Goal: Navigation & Orientation: Find specific page/section

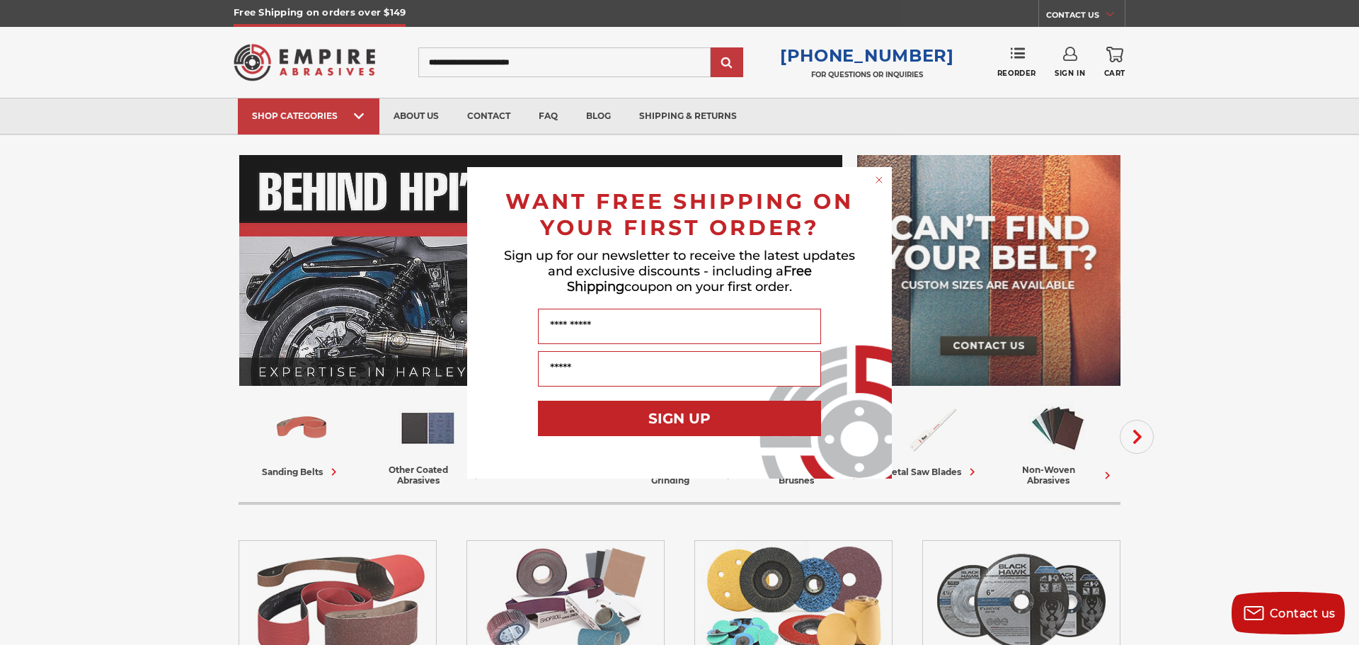
click at [878, 173] on icon "Close dialog" at bounding box center [879, 180] width 14 height 14
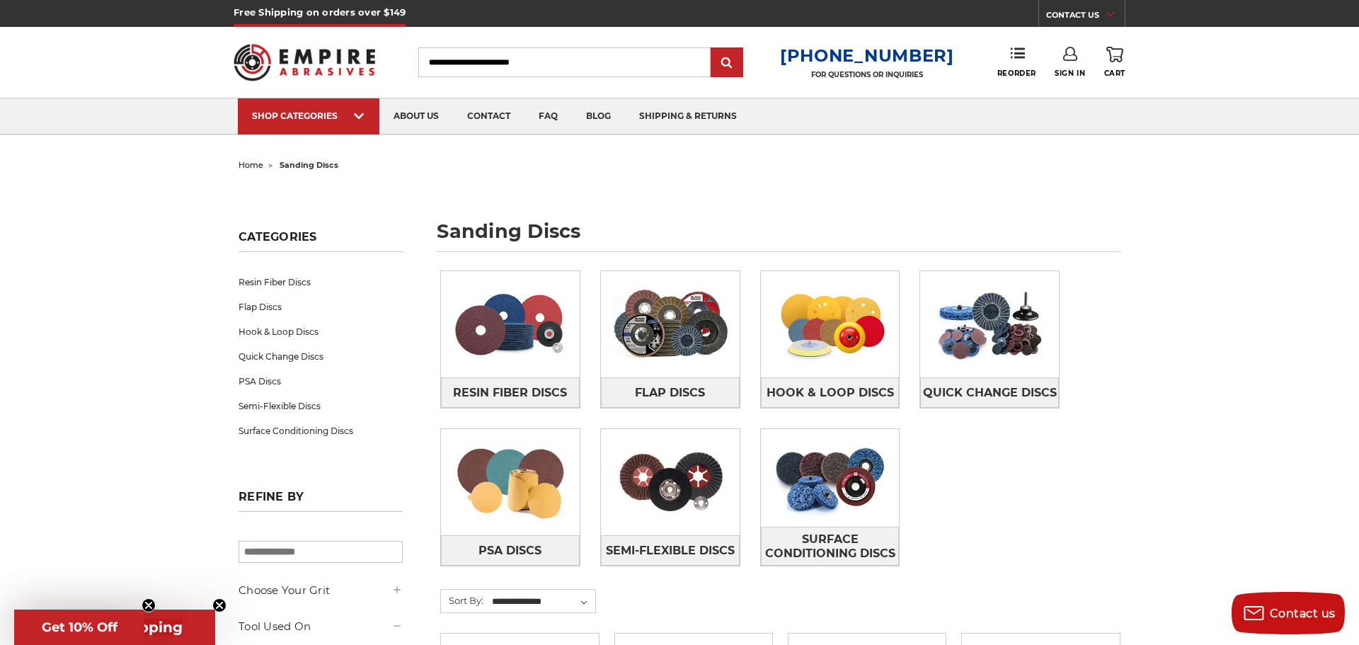
click at [498, 235] on h1 "sanding discs" at bounding box center [779, 237] width 684 height 30
copy div "sanding discs"
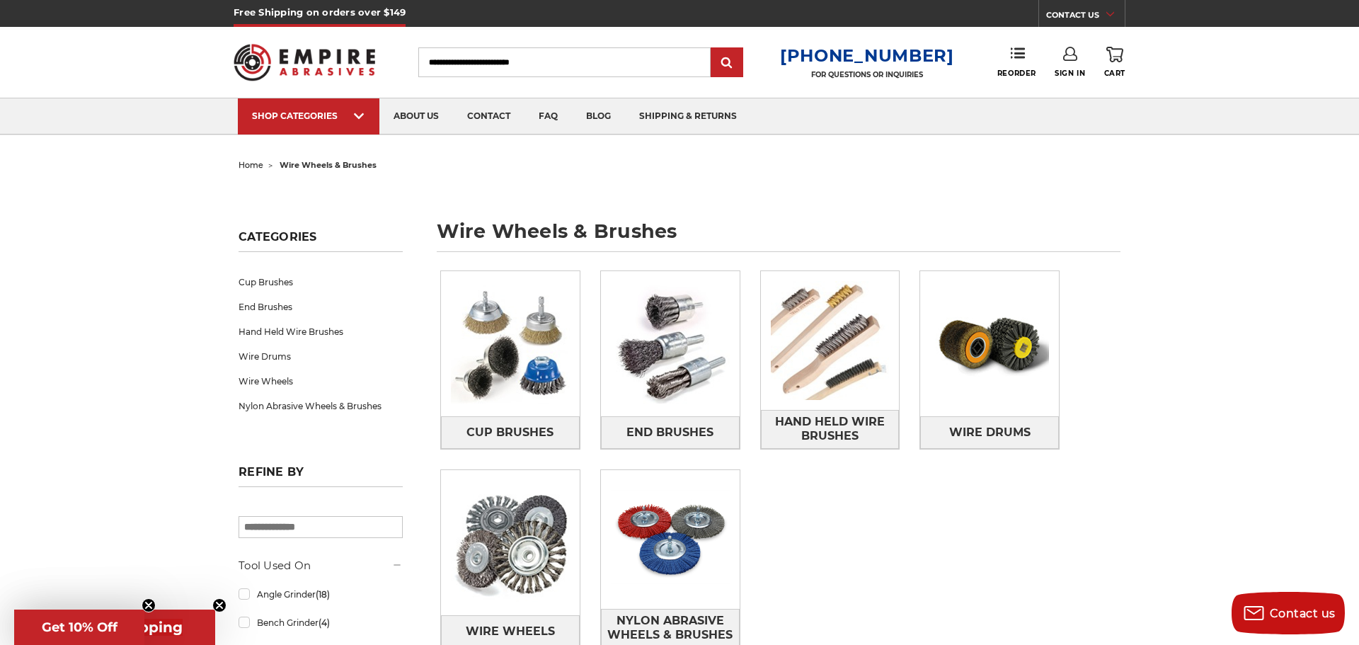
click at [527, 231] on h1 "wire wheels & brushes" at bounding box center [779, 237] width 684 height 30
copy div "wire wheels & brushes"
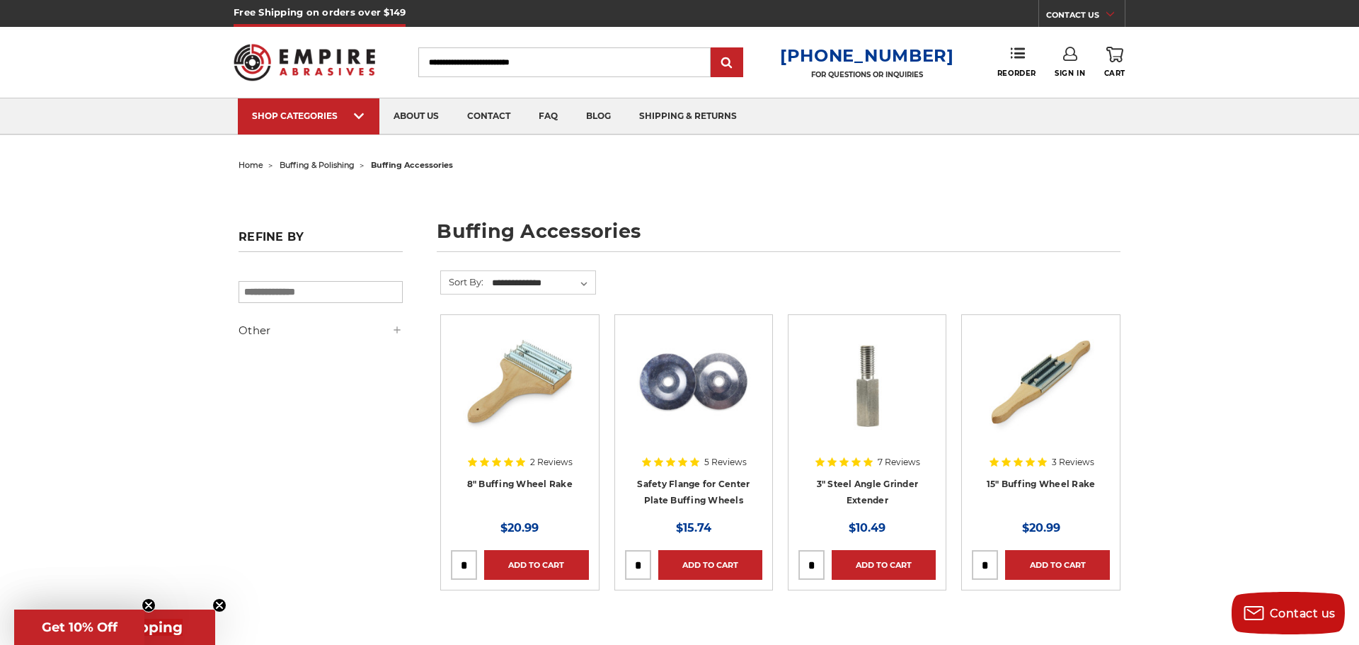
click at [485, 231] on h1 "buffing accessories" at bounding box center [779, 237] width 684 height 30
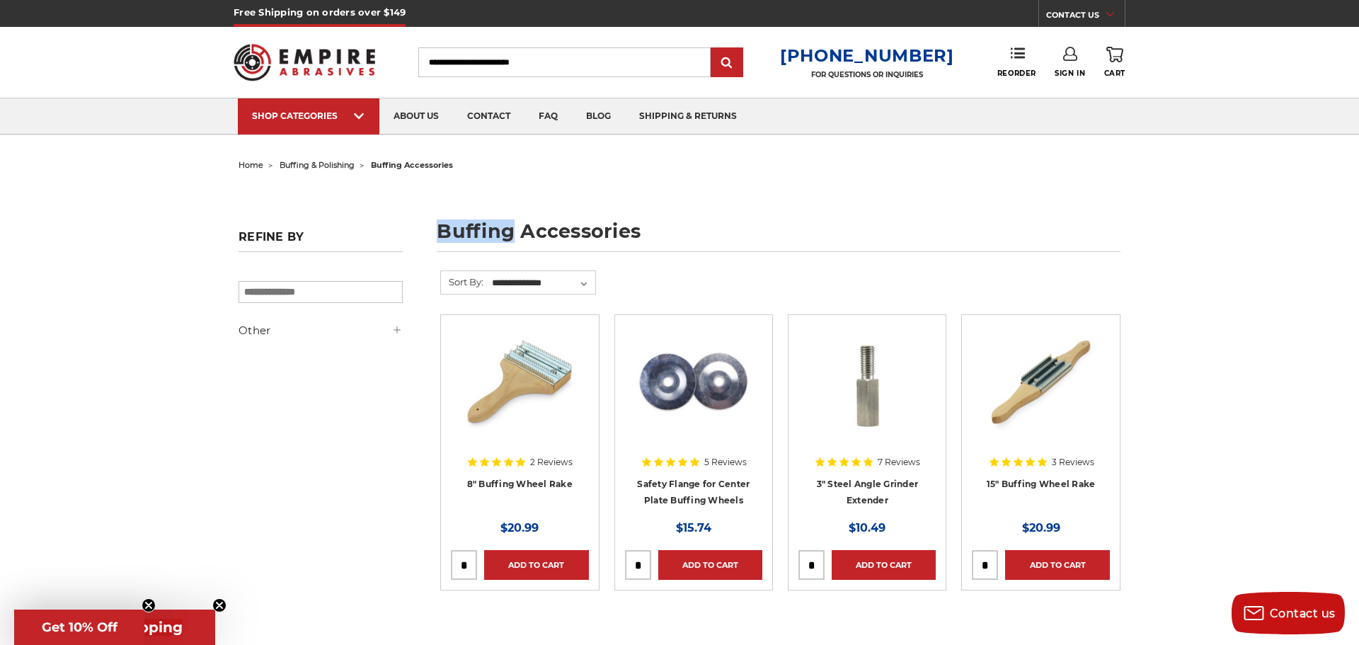
click at [485, 231] on h1 "buffing accessories" at bounding box center [779, 237] width 684 height 30
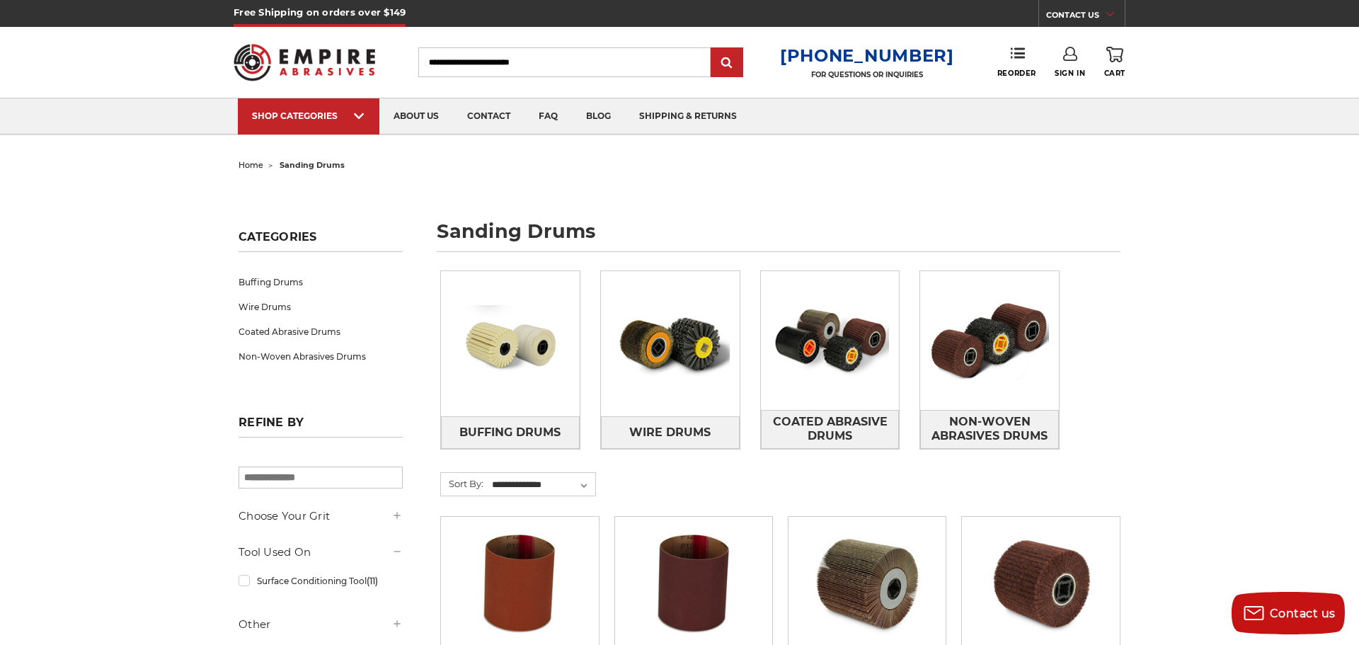
click at [483, 222] on h1 "sanding drums" at bounding box center [779, 237] width 684 height 30
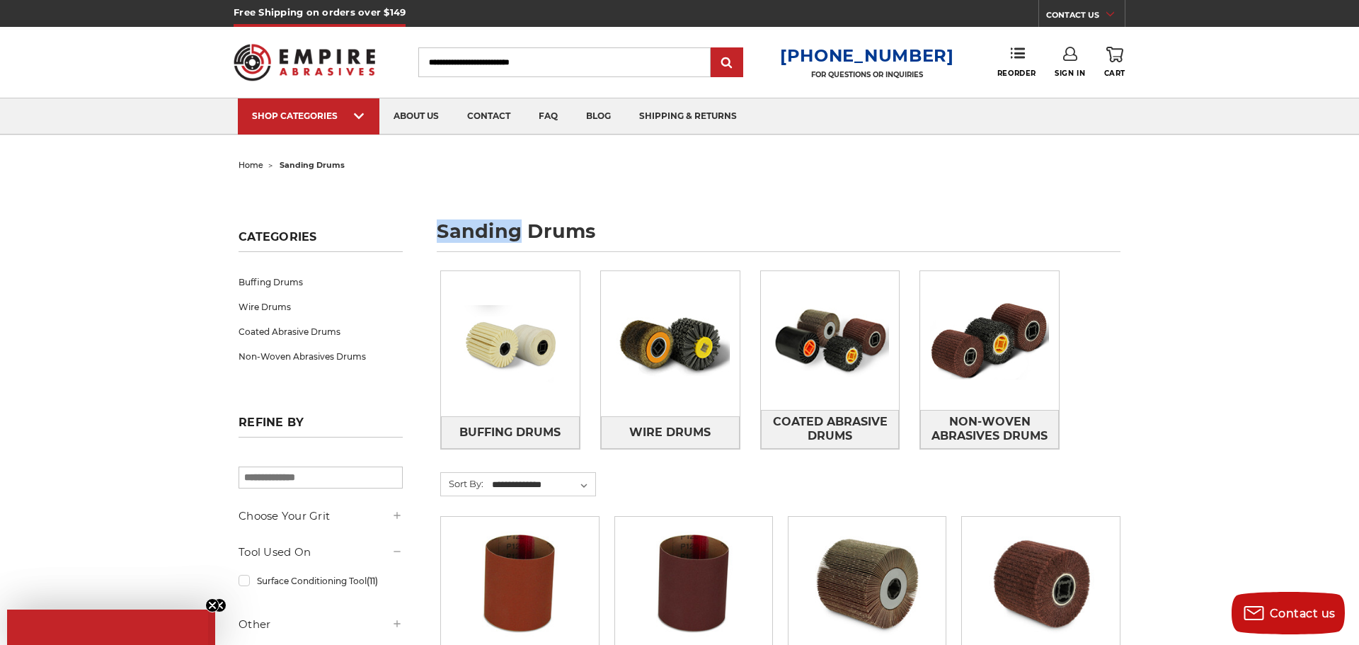
click at [483, 222] on h1 "sanding drums" at bounding box center [779, 237] width 684 height 30
click at [503, 224] on h1 "sanding drums" at bounding box center [779, 237] width 684 height 30
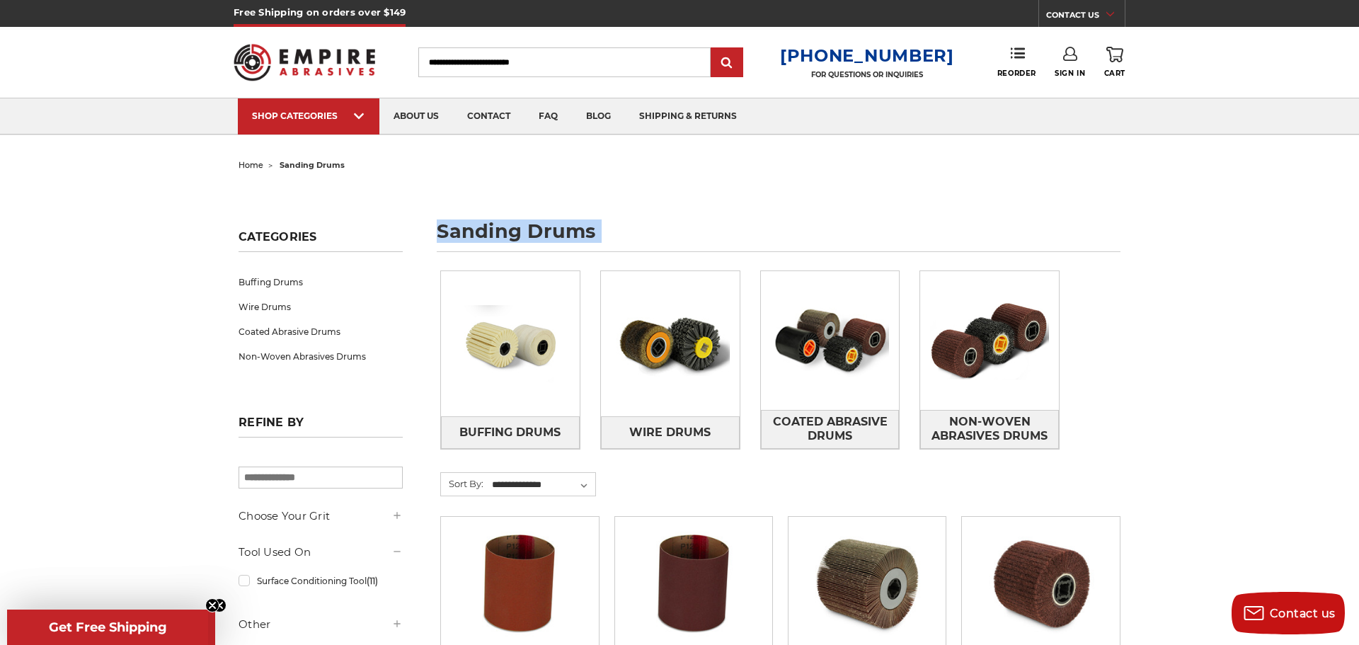
click at [503, 225] on h1 "sanding drums" at bounding box center [779, 237] width 684 height 30
copy div "sanding drums"
